Goal: Task Accomplishment & Management: Complete application form

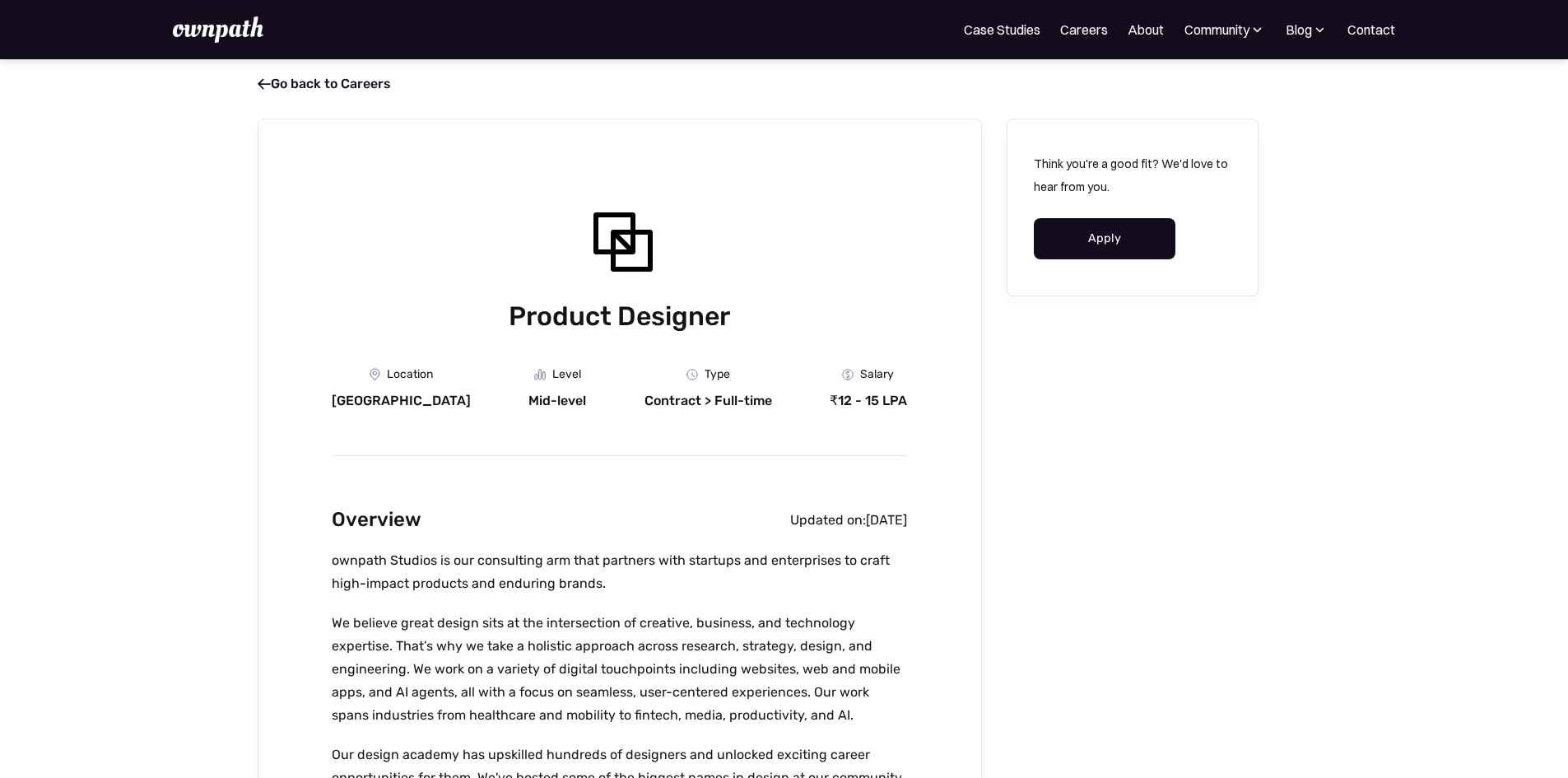
click at [1091, 253] on link "Apply" at bounding box center [1105, 239] width 142 height 41
click at [1098, 255] on link "Apply" at bounding box center [1105, 239] width 142 height 41
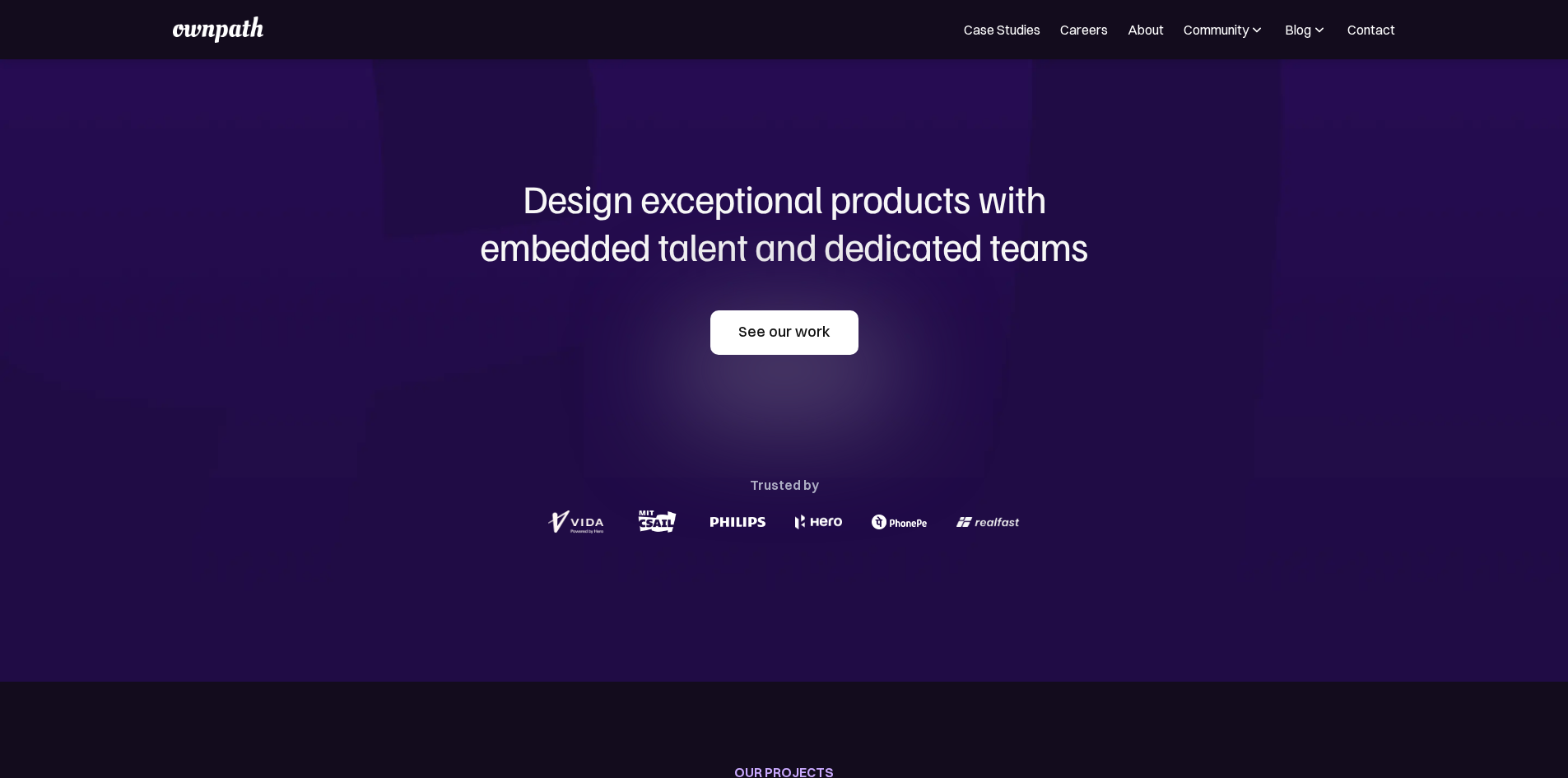
click at [803, 329] on link "See our work" at bounding box center [784, 331] width 148 height 44
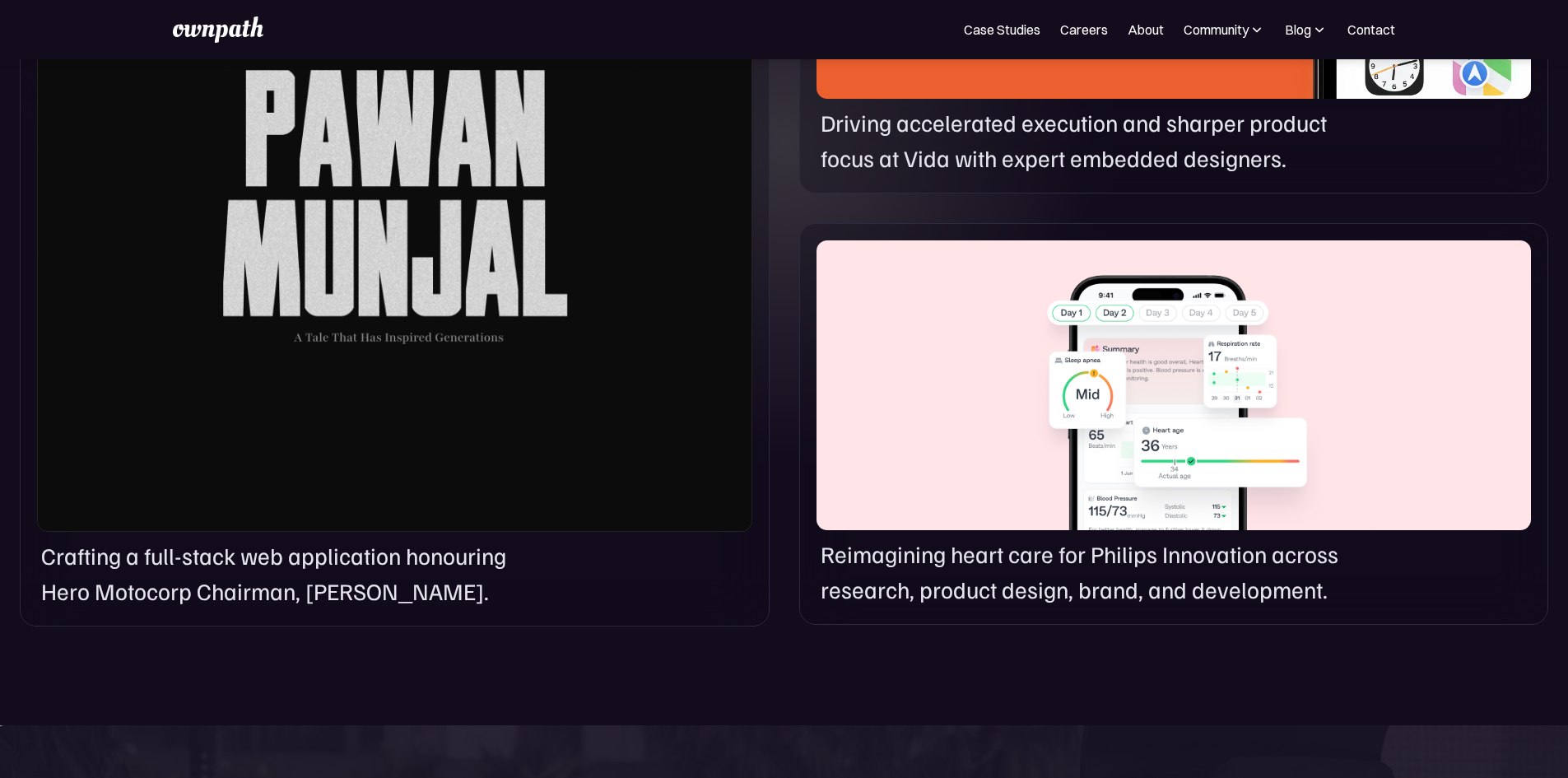
scroll to position [1099, 0]
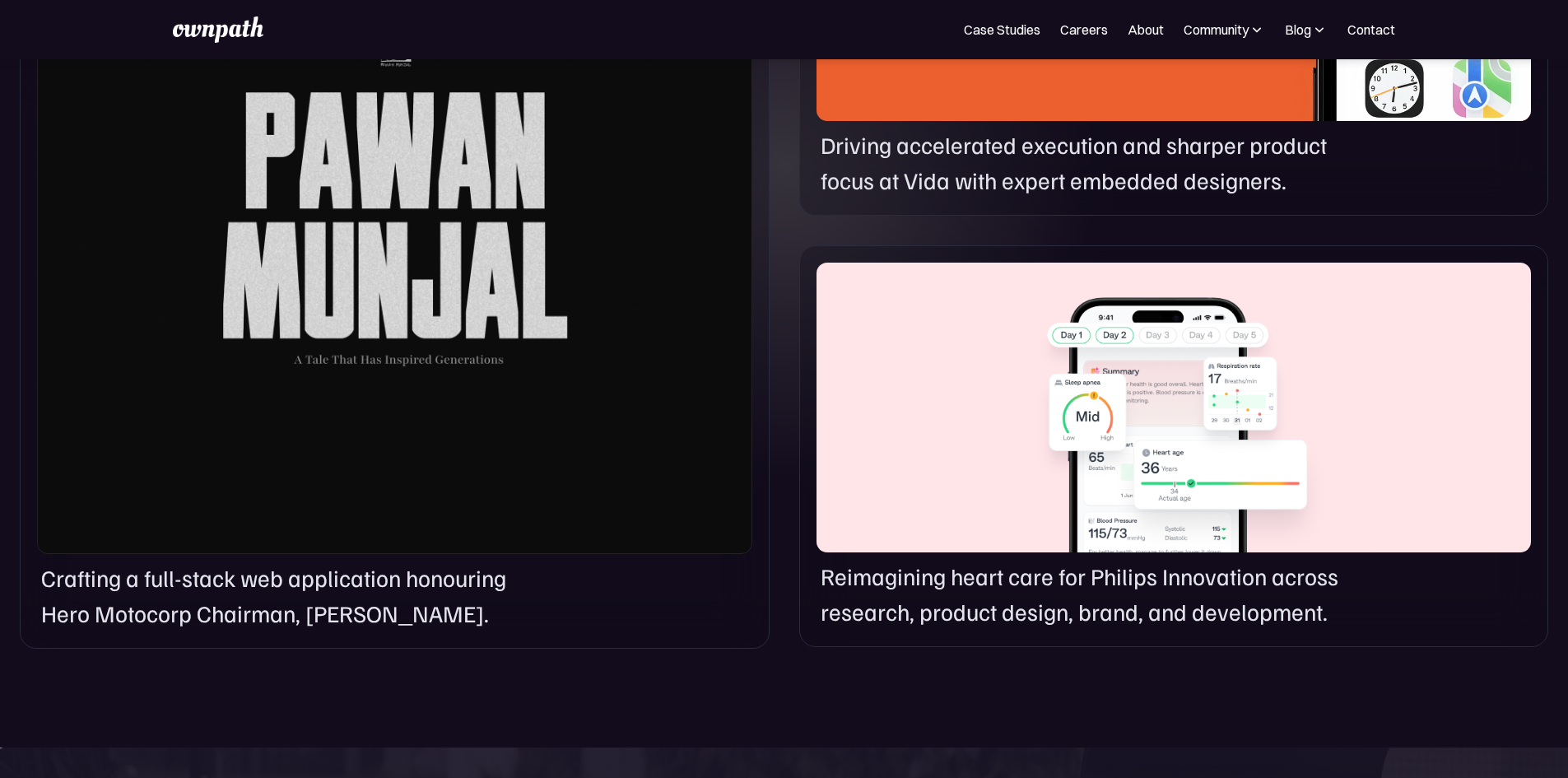
click at [1241, 525] on div at bounding box center [1173, 406] width 714 height 289
click at [1120, 525] on div at bounding box center [1173, 406] width 714 height 289
click at [1081, 629] on p "Reimagining heart care for Philips Innovation across research, product design, …" at bounding box center [1097, 595] width 554 height 71
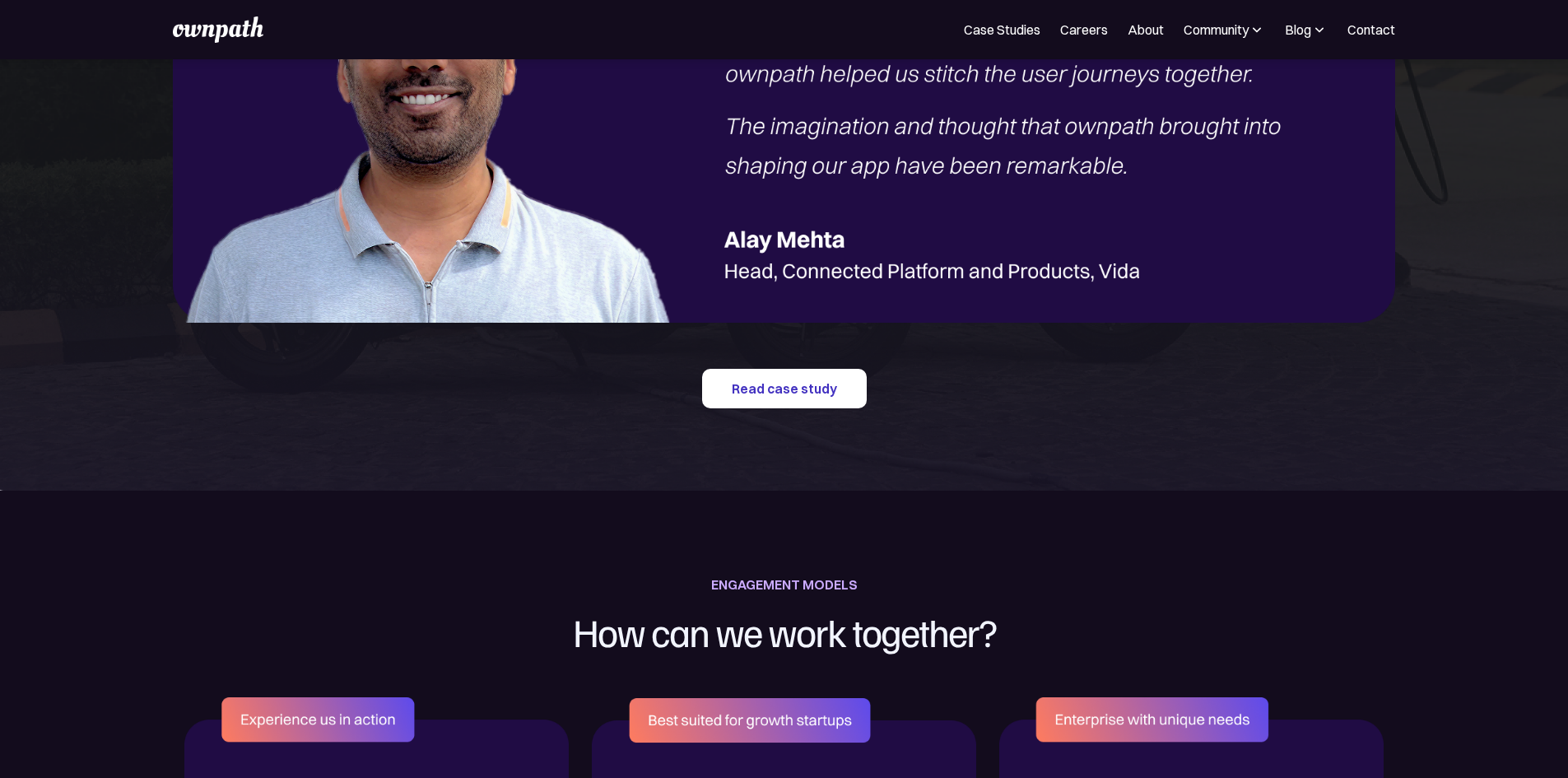
scroll to position [2169, 0]
